Goal: Task Accomplishment & Management: Use online tool/utility

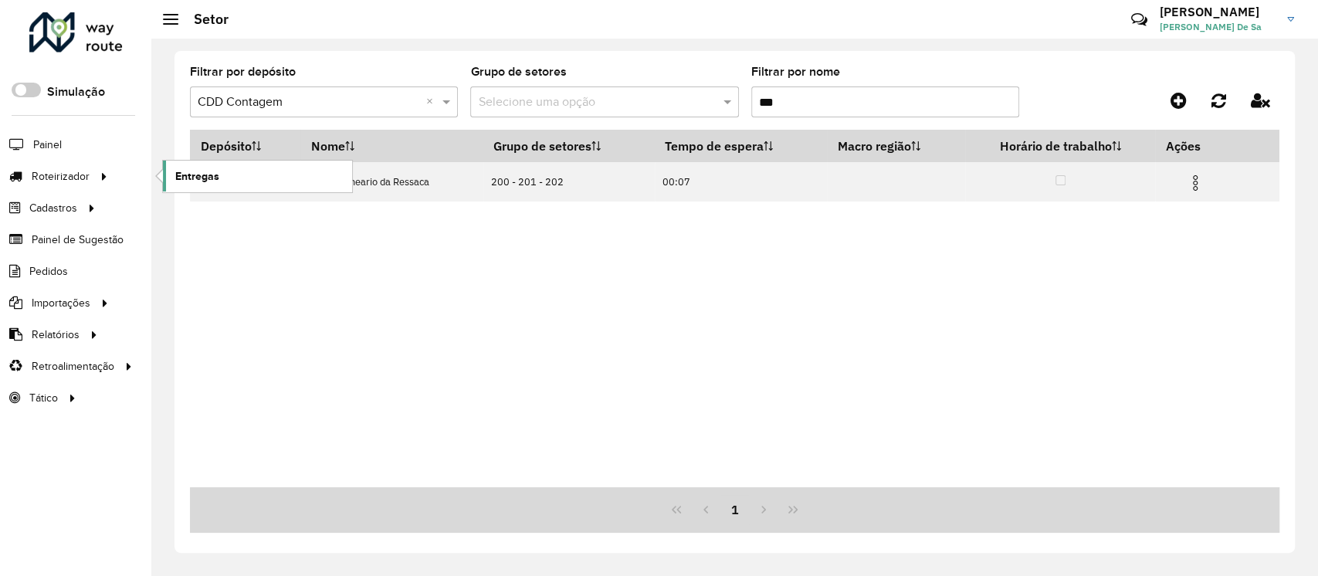
click at [213, 176] on span "Entregas" at bounding box center [197, 176] width 44 height 16
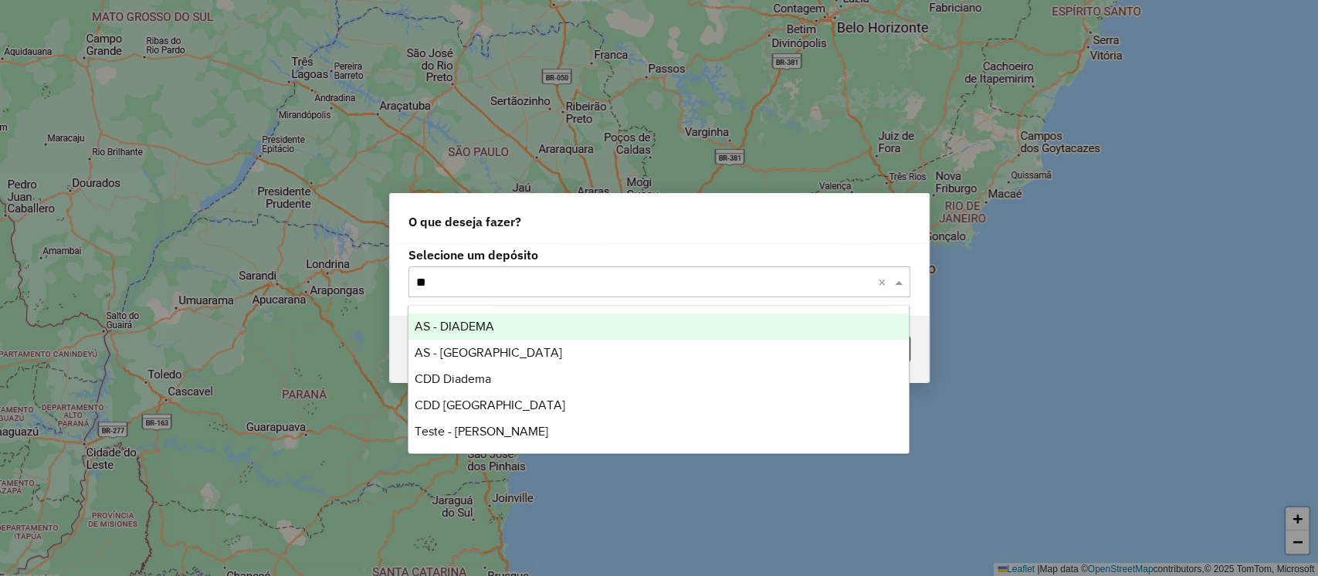
type input "***"
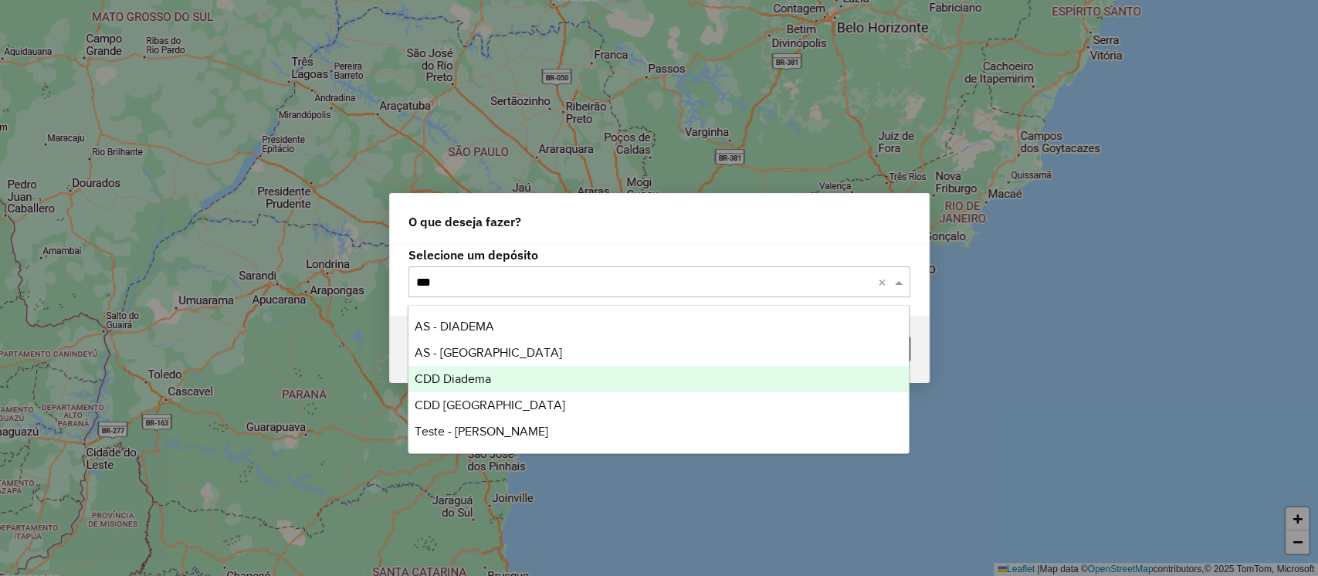
click at [452, 386] on div "CDD Diadema" at bounding box center [658, 379] width 500 height 26
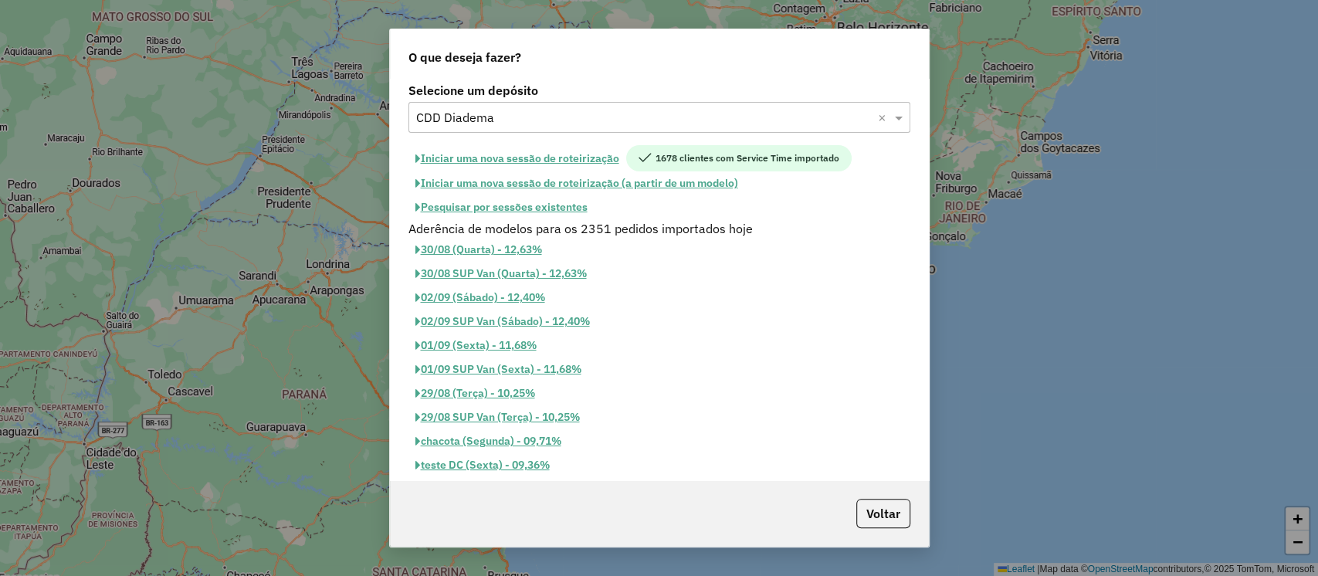
click at [530, 203] on button "Pesquisar por sessões existentes" at bounding box center [501, 207] width 186 height 24
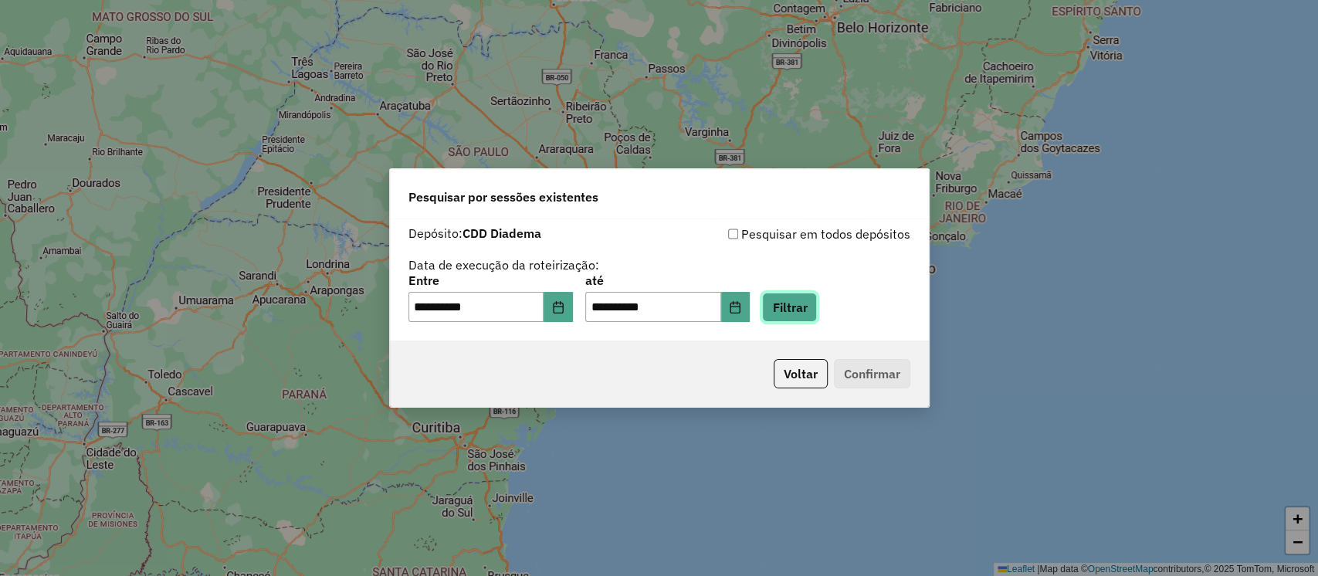
click at [817, 309] on button "Filtrar" at bounding box center [789, 307] width 55 height 29
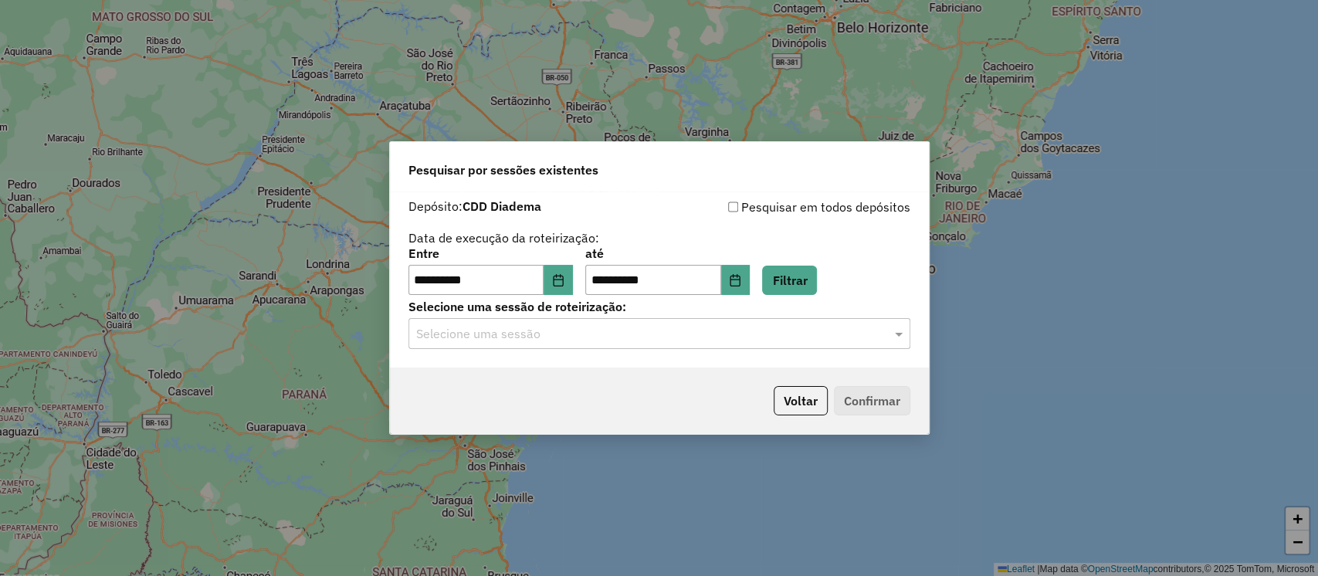
click at [494, 337] on input "text" at bounding box center [644, 334] width 456 height 19
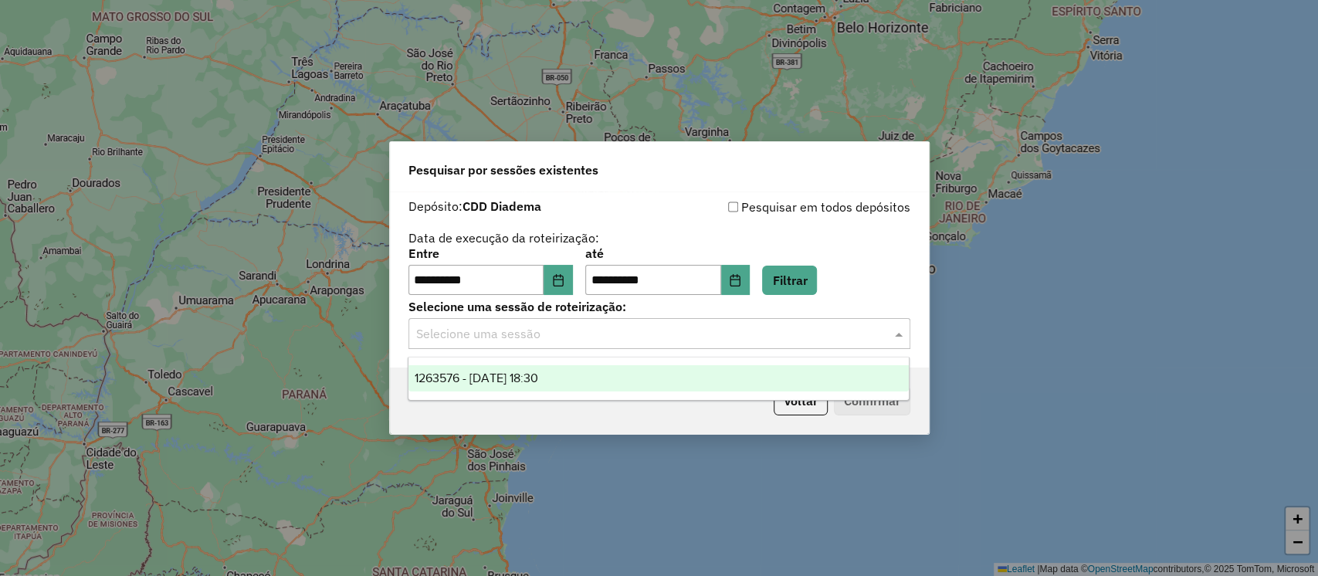
click at [500, 378] on span "1263576 - 11/09/2025 18:30" at bounding box center [477, 377] width 124 height 13
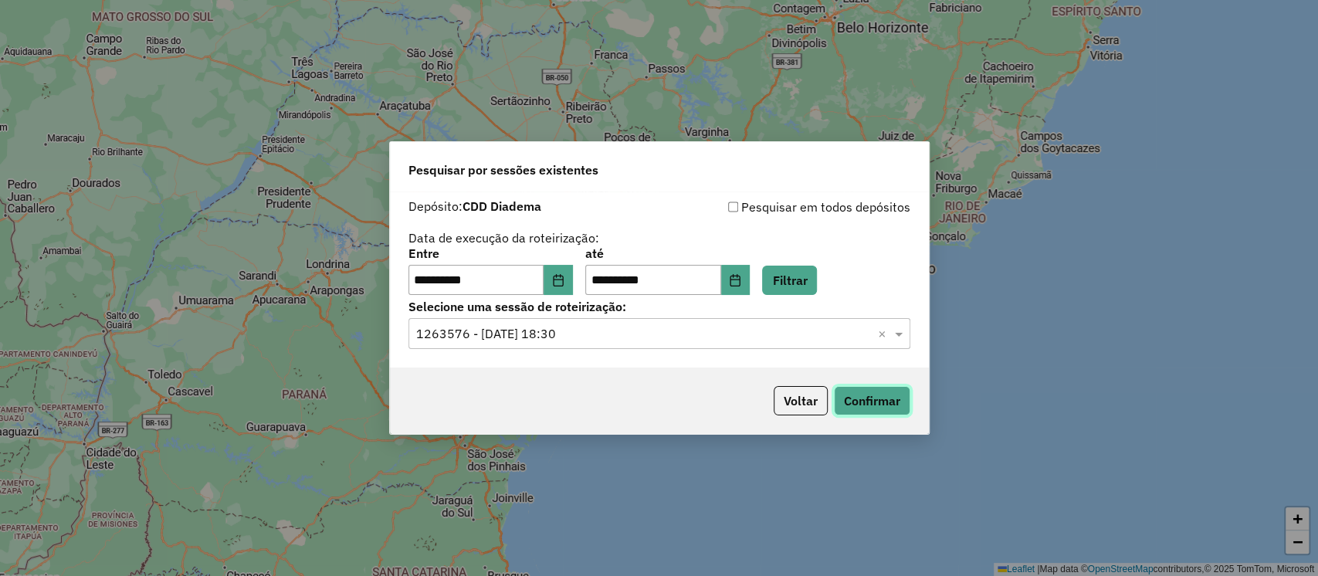
click at [865, 398] on button "Confirmar" at bounding box center [872, 400] width 76 height 29
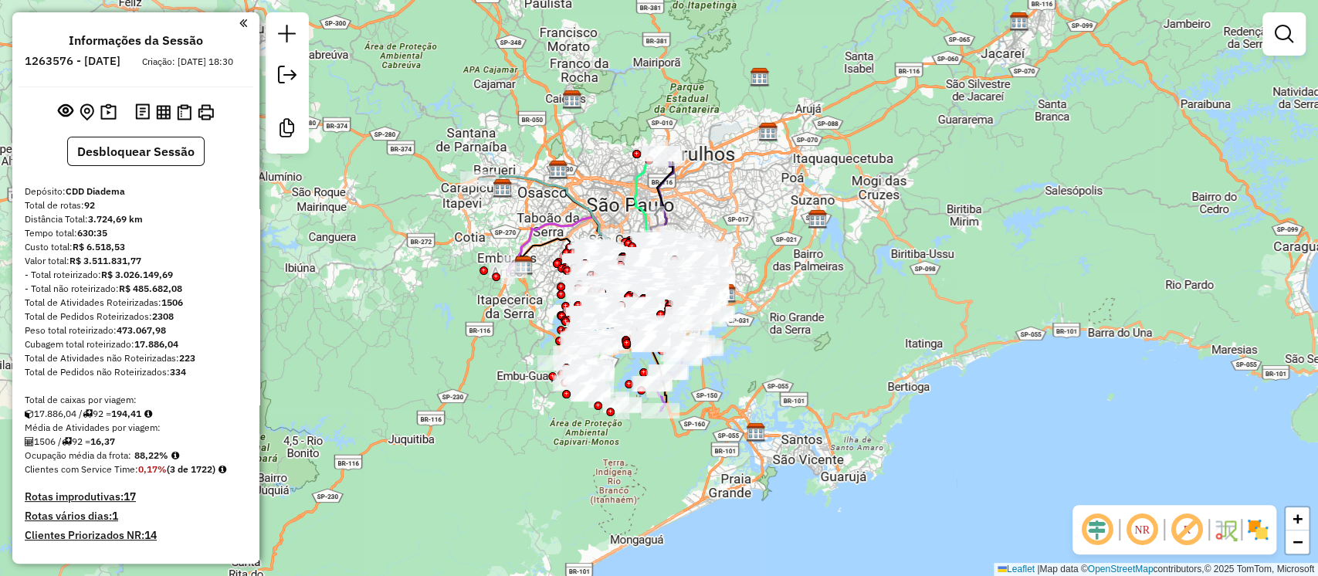
click at [1190, 527] on em at bounding box center [1186, 529] width 37 height 37
click at [141, 164] on button "Desbloquear Sessão" at bounding box center [135, 151] width 137 height 29
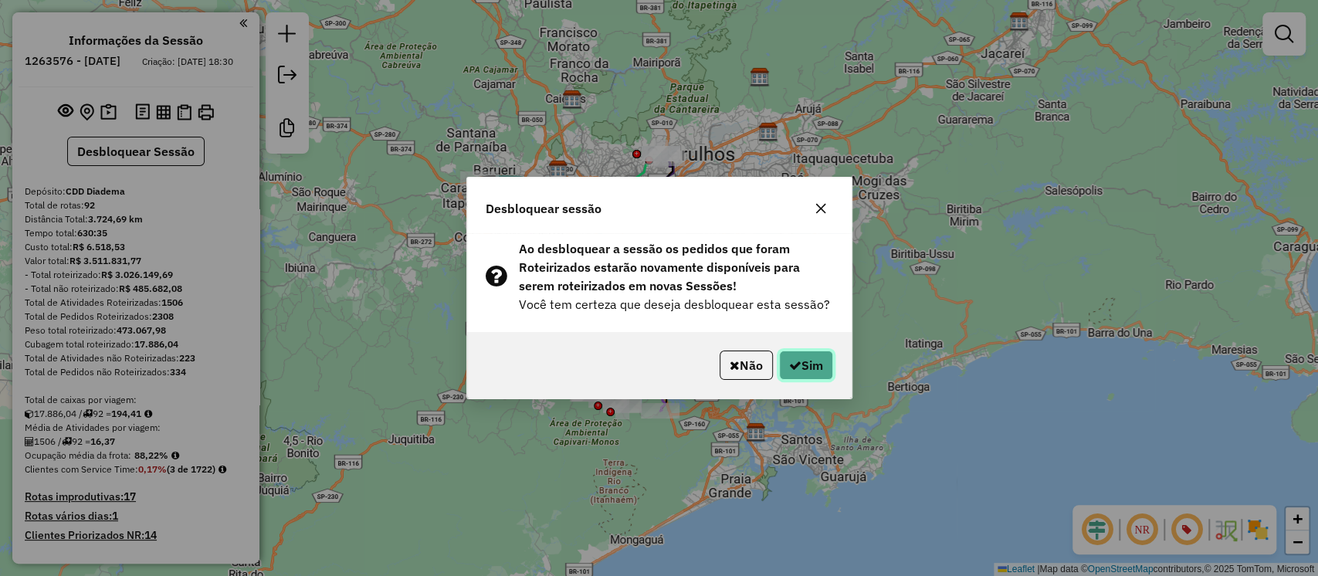
click at [798, 368] on button "Sim" at bounding box center [806, 365] width 54 height 29
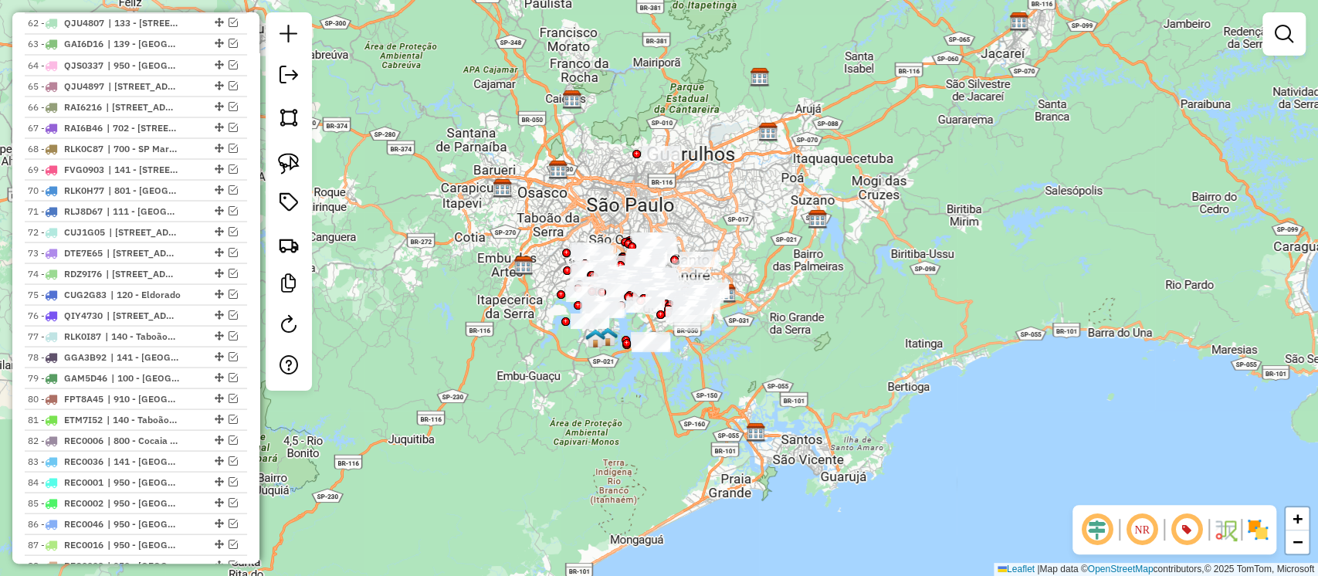
scroll to position [2353, 0]
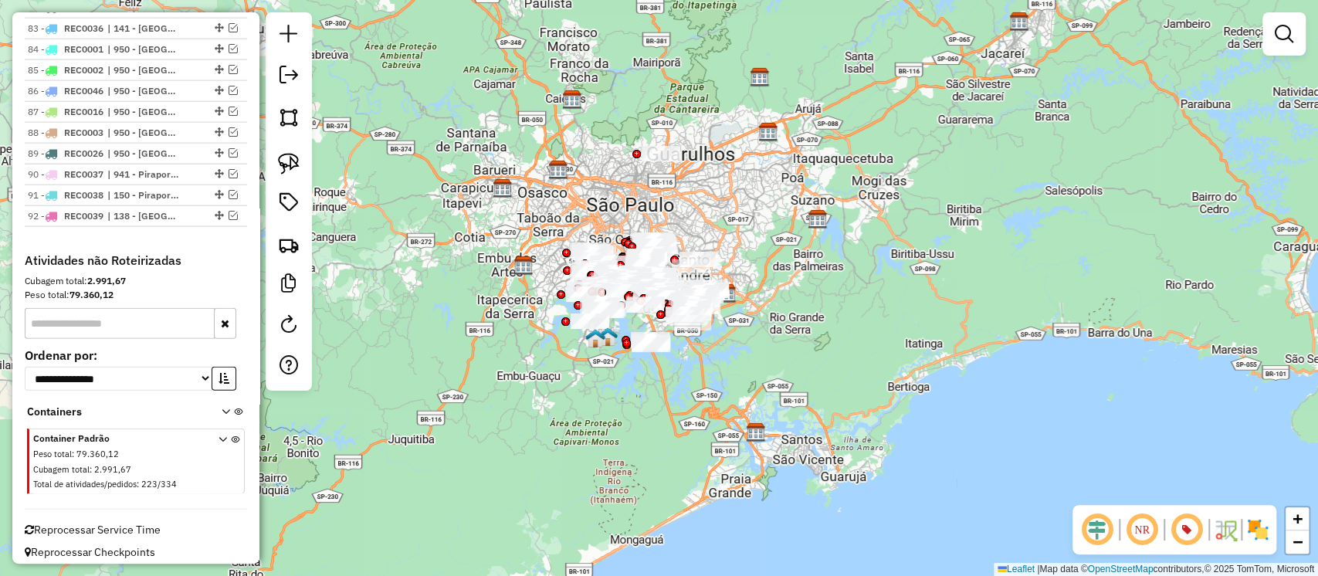
click at [231, 435] on icon at bounding box center [235, 464] width 8 height 58
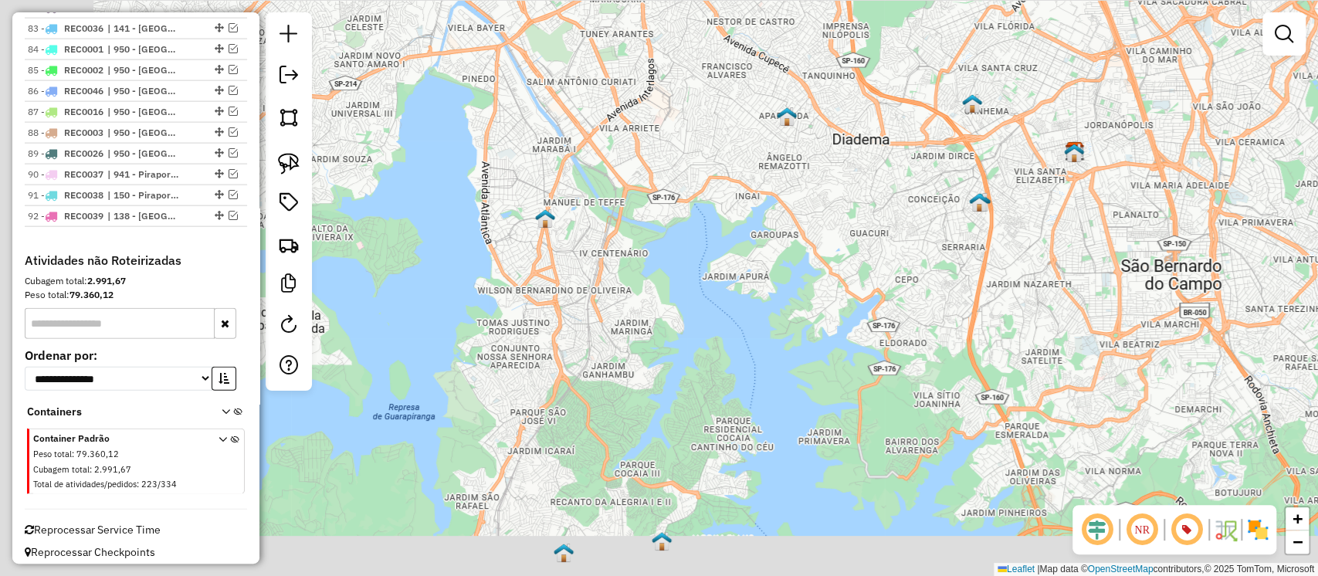
drag, startPoint x: 618, startPoint y: 405, endPoint x: 720, endPoint y: 307, distance: 141.4
click at [743, 316] on div "Janela de atendimento Grade de atendimento Capacidade Transportadoras Veículos …" at bounding box center [659, 288] width 1318 height 576
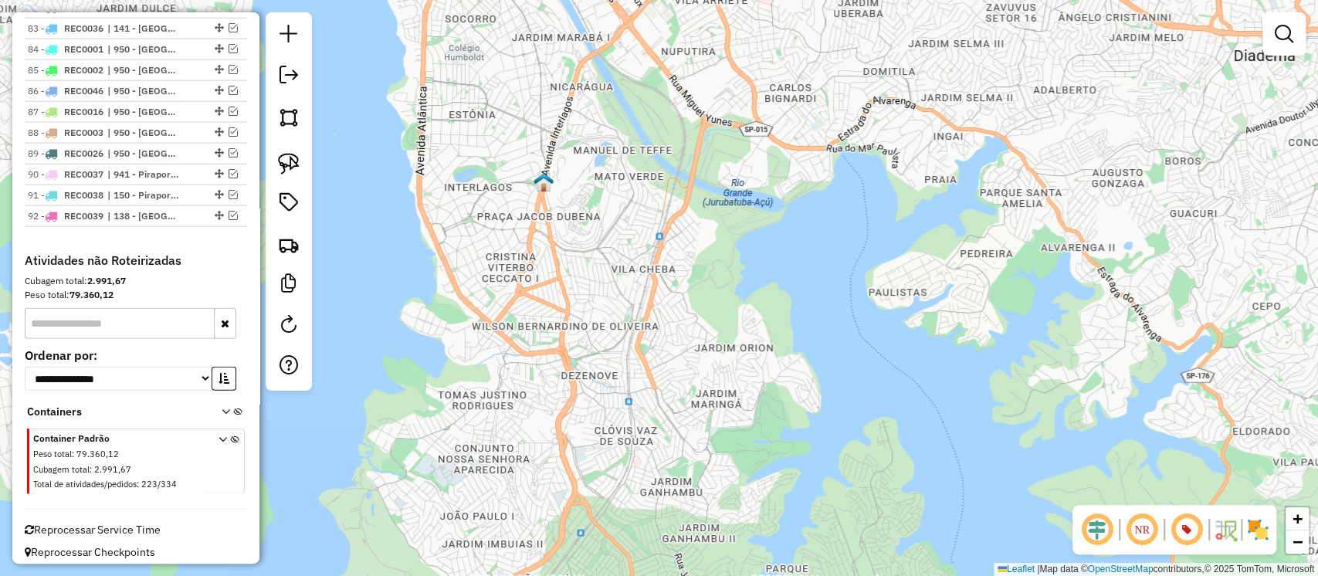
drag, startPoint x: 636, startPoint y: 361, endPoint x: 635, endPoint y: 341, distance: 20.1
click at [635, 341] on div "Janela de atendimento Grade de atendimento Capacidade Transportadoras Veículos …" at bounding box center [659, 288] width 1318 height 576
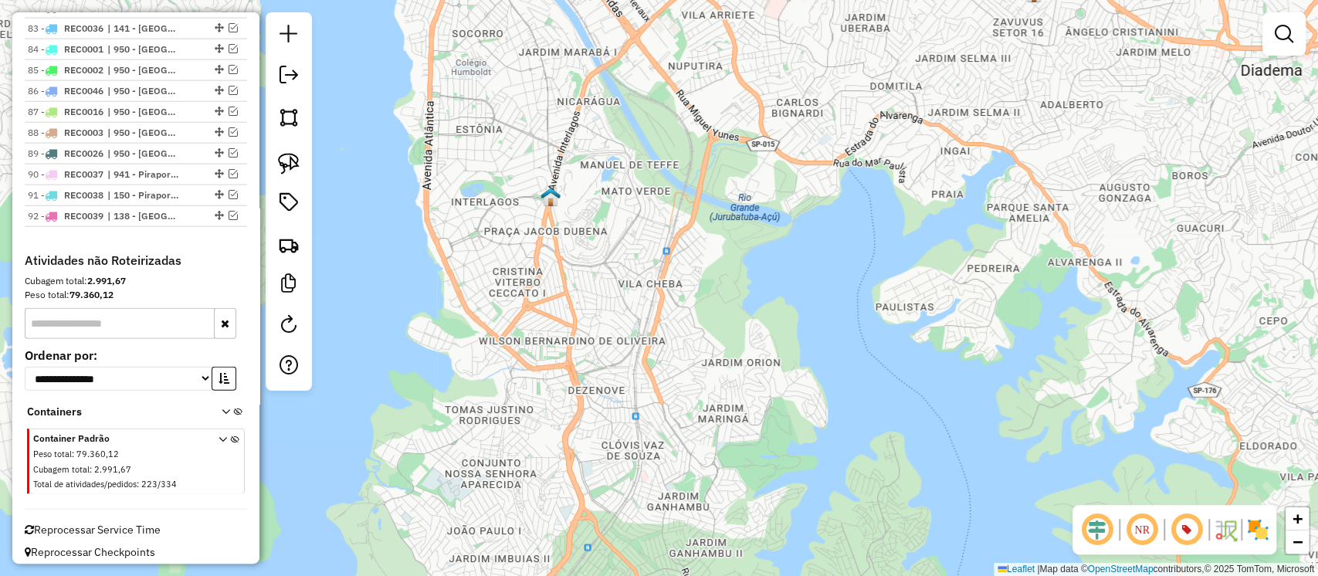
drag, startPoint x: 631, startPoint y: 330, endPoint x: 638, endPoint y: 344, distance: 16.2
click at [638, 344] on div "Janela de atendimento Grade de atendimento Capacidade Transportadoras Veículos …" at bounding box center [659, 288] width 1318 height 576
